Goal: Information Seeking & Learning: Find specific fact

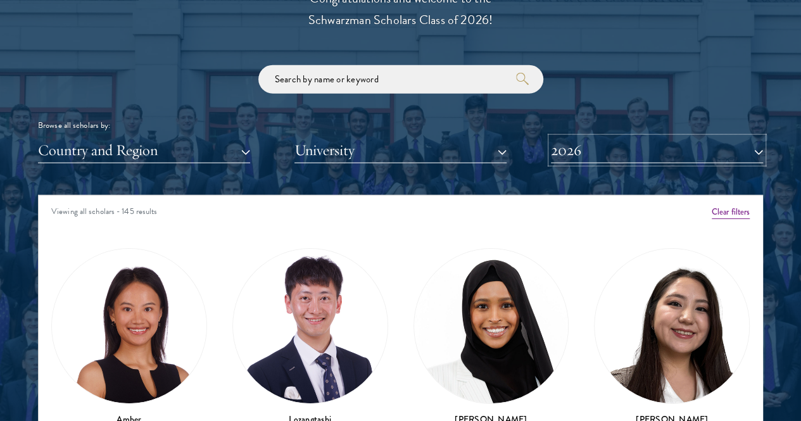
click at [682, 137] on button "2026" at bounding box center [657, 150] width 212 height 26
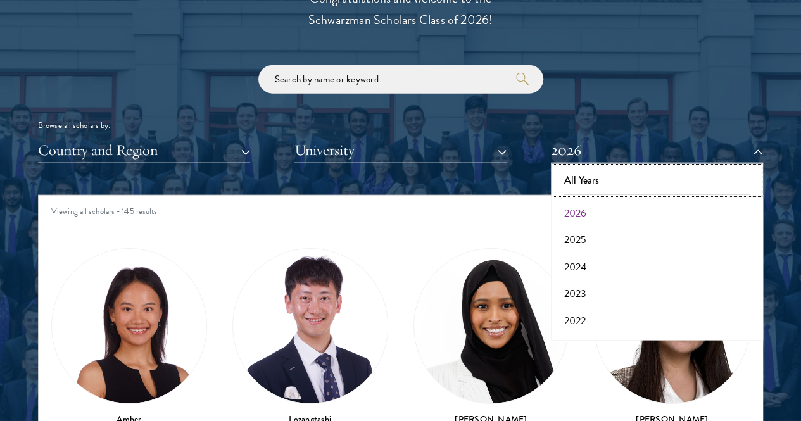
click at [640, 167] on button "All Years" at bounding box center [657, 180] width 205 height 27
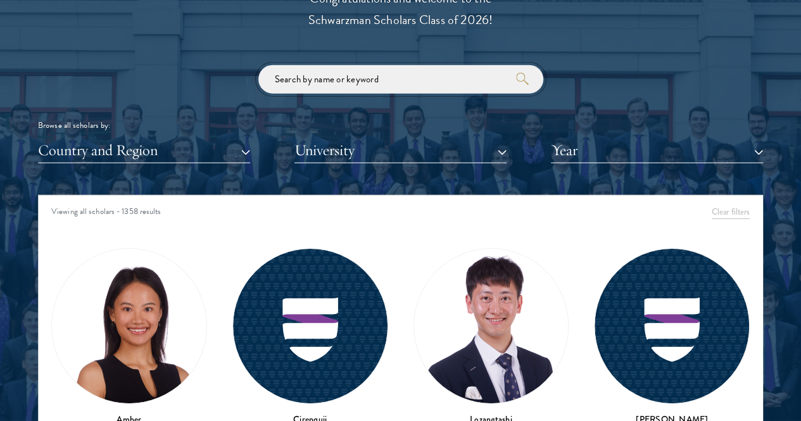
click at [336, 65] on input "search" at bounding box center [400, 79] width 285 height 29
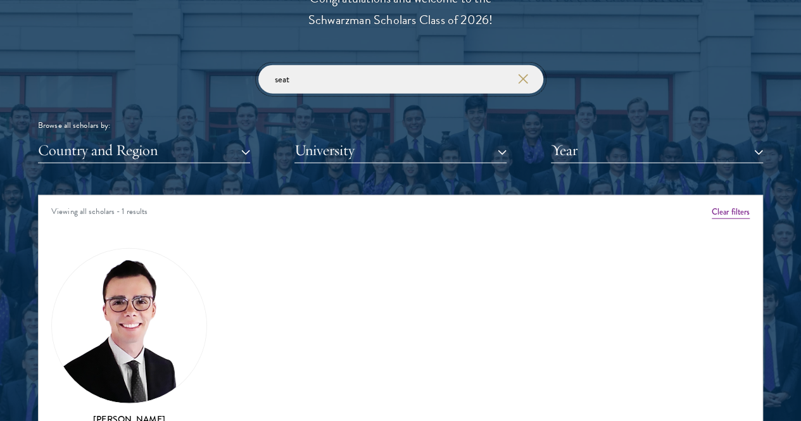
type input "seat"
drag, startPoint x: 326, startPoint y: 63, endPoint x: 234, endPoint y: 56, distance: 92.1
click at [235, 65] on div "seat Browse all scholars by: Country and Region All Countries and Regions [GEOG…" at bounding box center [400, 114] width 725 height 98
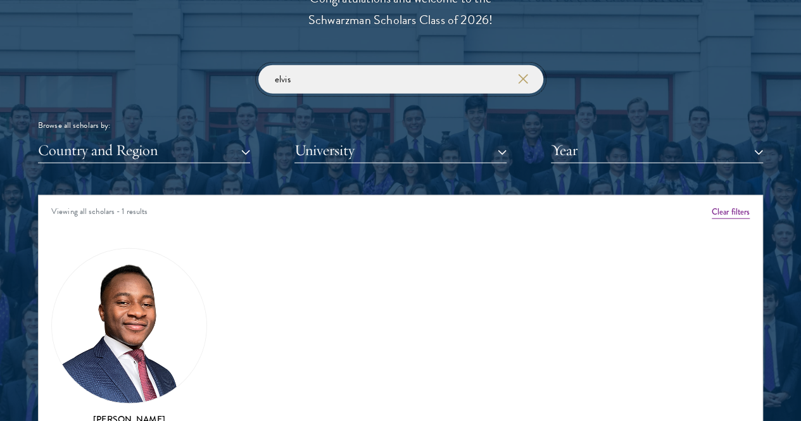
drag, startPoint x: 288, startPoint y: 63, endPoint x: 226, endPoint y: 58, distance: 62.9
click at [226, 65] on div "elvis Browse all scholars by: Country and Region All Countries and Regions [GEO…" at bounding box center [400, 114] width 725 height 98
type input "s"
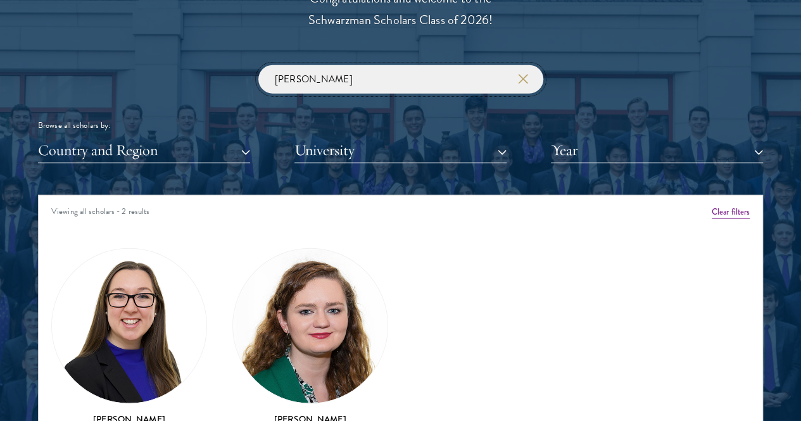
type input "[PERSON_NAME]"
